Goal: Task Accomplishment & Management: Complete application form

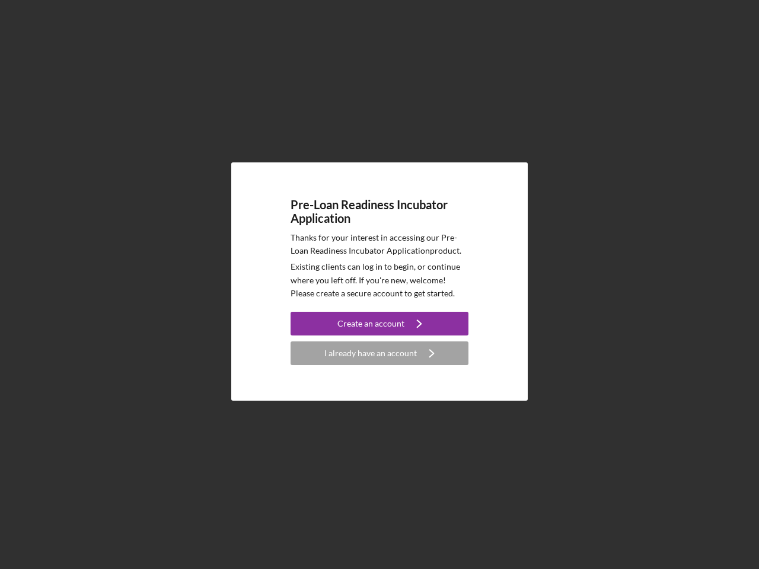
click at [379, 284] on p "Existing clients can log in to begin, or continue where you left off. If you're…" at bounding box center [379, 280] width 178 height 40
click at [379, 324] on div "Create an account" at bounding box center [370, 324] width 67 height 24
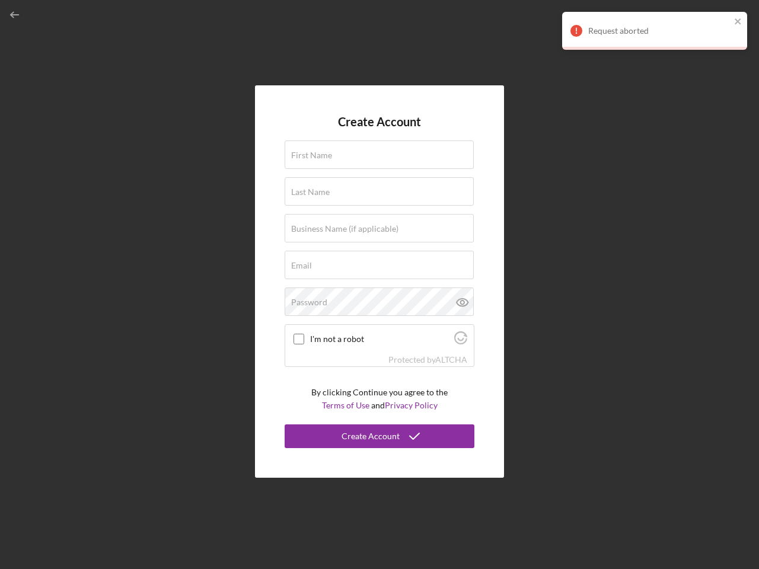
click at [379, 353] on div "Protected by [PERSON_NAME]" at bounding box center [379, 359] width 188 height 13
